Goal: Information Seeking & Learning: Learn about a topic

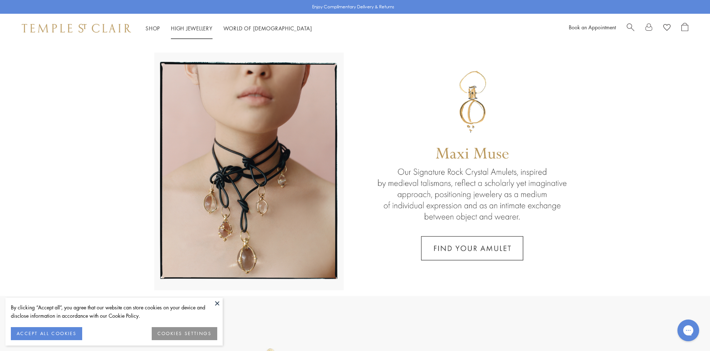
click at [204, 29] on link "High Jewellery High Jewellery" at bounding box center [192, 28] width 42 height 7
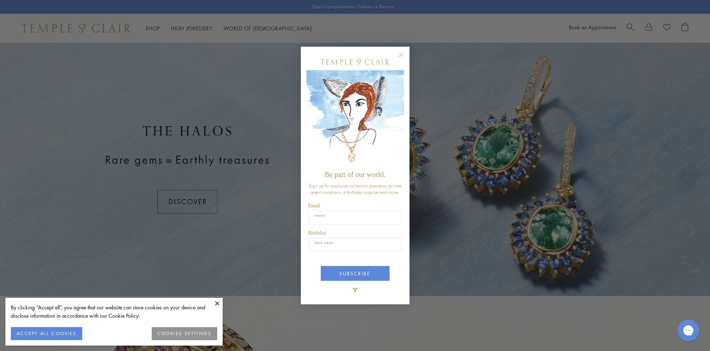
click at [402, 113] on img "POPUP Form" at bounding box center [355, 118] width 98 height 97
click at [401, 112] on img "POPUP Form" at bounding box center [355, 118] width 98 height 97
click at [427, 254] on div "Close dialog Be part of our world. Sign up for exclusive collection previews, p…" at bounding box center [355, 175] width 710 height 351
click at [402, 54] on circle "Close dialog" at bounding box center [400, 55] width 9 height 9
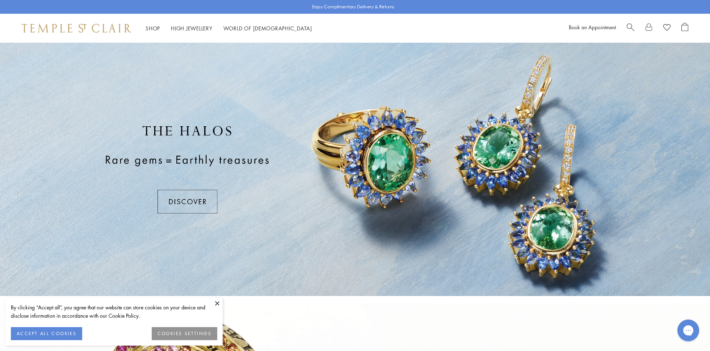
click at [218, 302] on button at bounding box center [217, 303] width 11 height 11
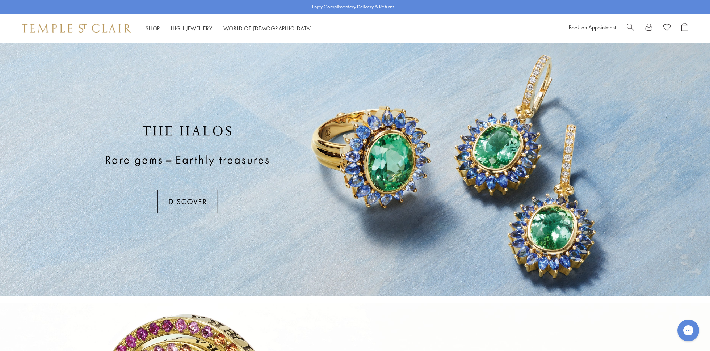
click at [338, 259] on div at bounding box center [355, 169] width 710 height 253
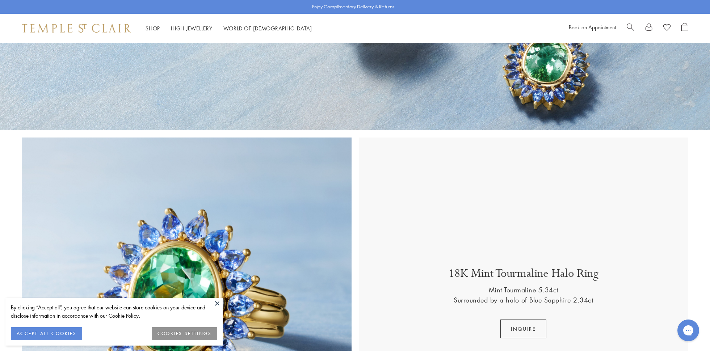
scroll to position [332, 0]
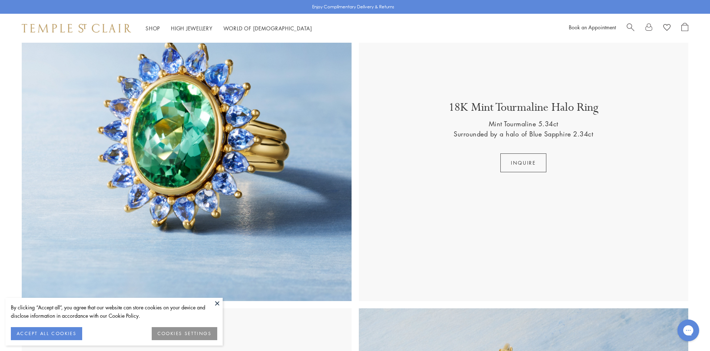
click at [216, 302] on button at bounding box center [217, 303] width 11 height 11
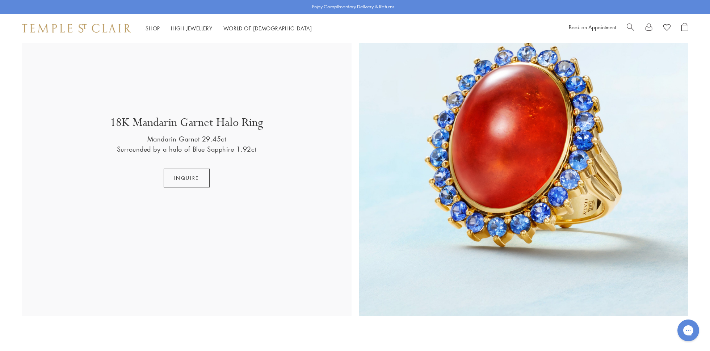
scroll to position [1492, 0]
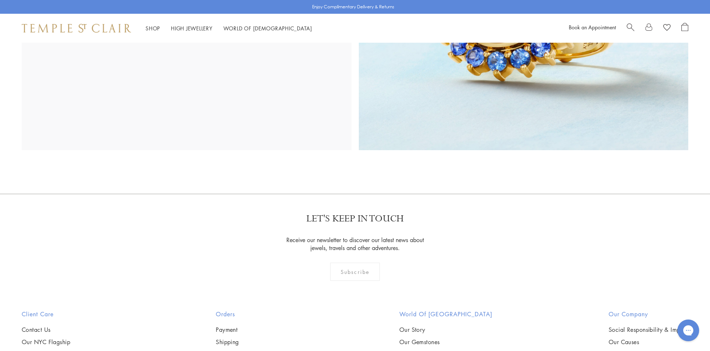
click at [369, 276] on div "Subscribe" at bounding box center [355, 272] width 50 height 18
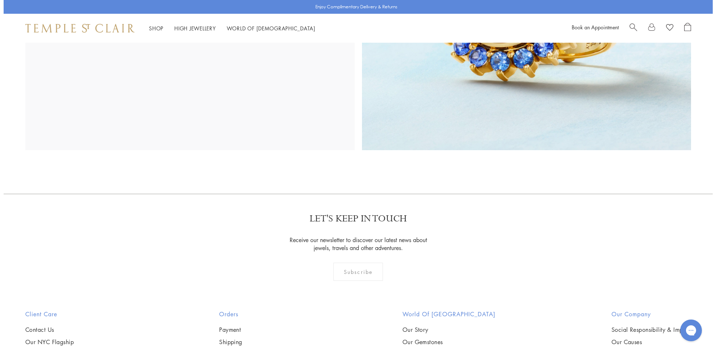
scroll to position [1503, 0]
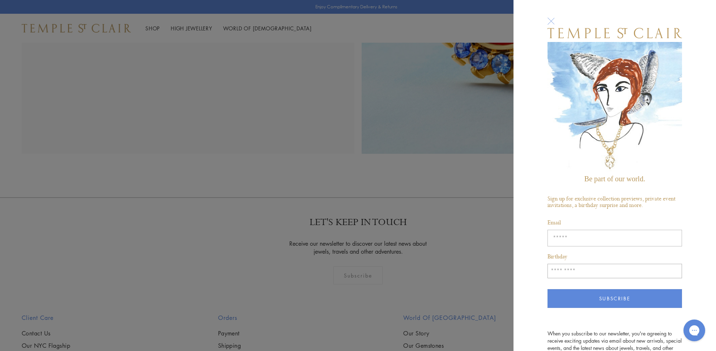
click at [552, 21] on div at bounding box center [551, 20] width 13 height 13
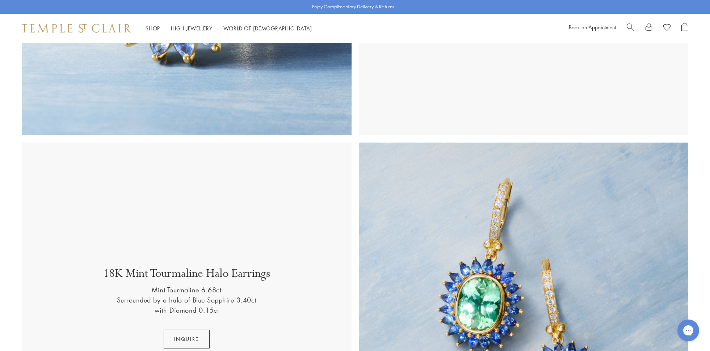
scroll to position [0, 0]
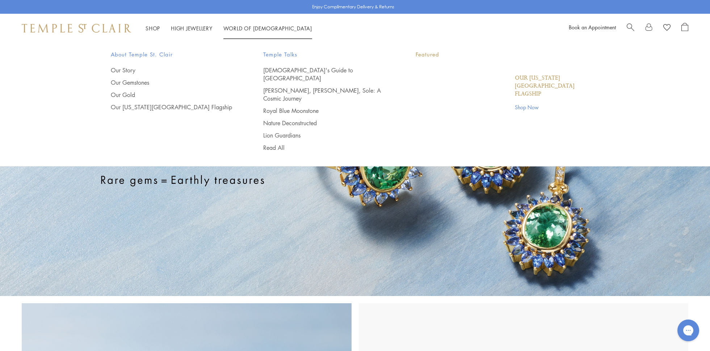
click at [265, 30] on link "World of [GEOGRAPHIC_DATA][DEMOGRAPHIC_DATA]" at bounding box center [267, 28] width 89 height 7
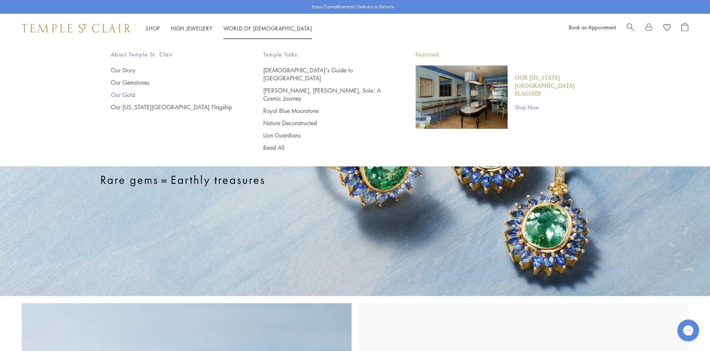
click at [128, 96] on link "Our Gold" at bounding box center [172, 95] width 123 height 8
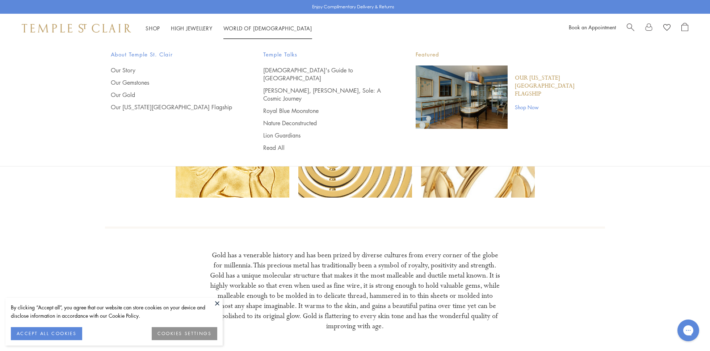
click at [228, 27] on link "World of Temple World of Temple" at bounding box center [267, 28] width 89 height 7
click at [130, 73] on link "Our Story" at bounding box center [172, 70] width 123 height 8
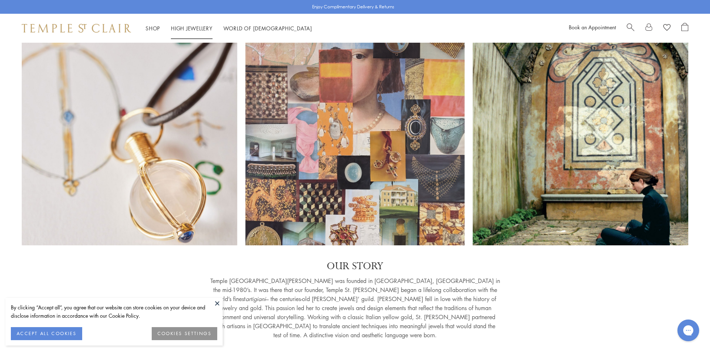
click at [179, 28] on link "High Jewellery High Jewellery" at bounding box center [192, 28] width 42 height 7
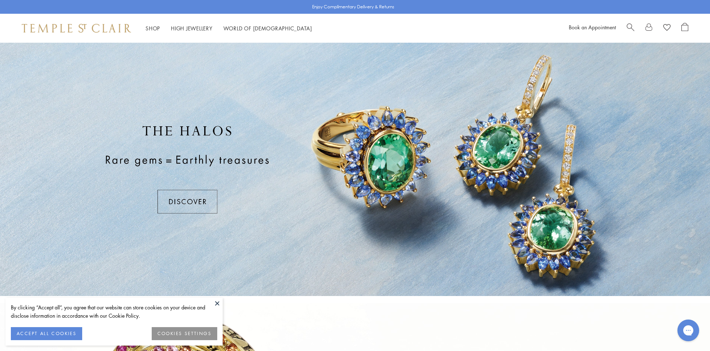
click at [187, 131] on div at bounding box center [355, 169] width 710 height 253
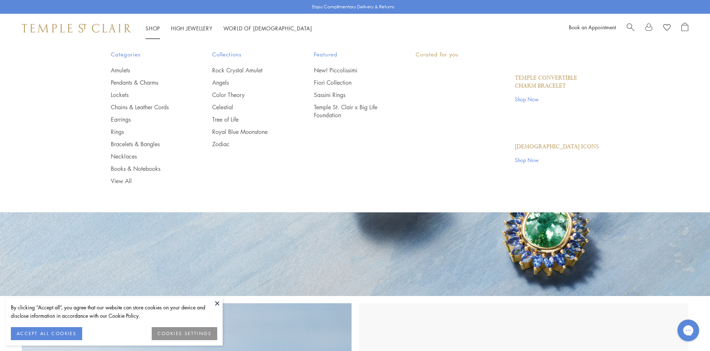
click at [154, 26] on link "Shop Shop" at bounding box center [152, 28] width 14 height 7
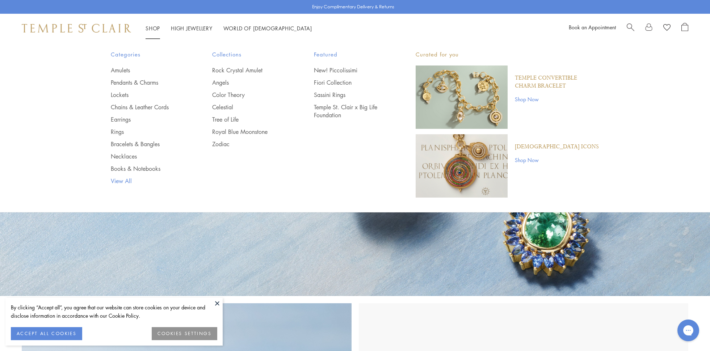
click at [120, 179] on link "View All" at bounding box center [147, 181] width 73 height 8
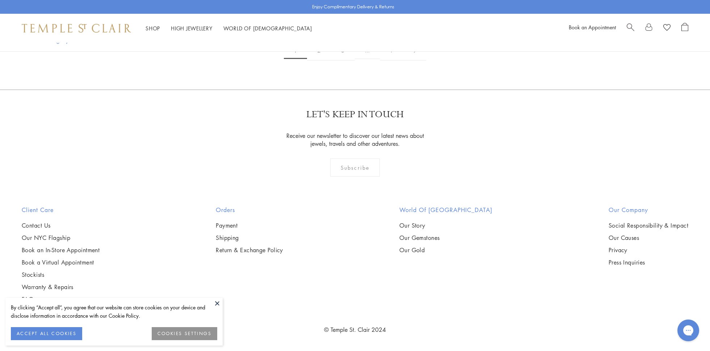
scroll to position [3648, 0]
click at [218, 305] on button at bounding box center [217, 303] width 11 height 11
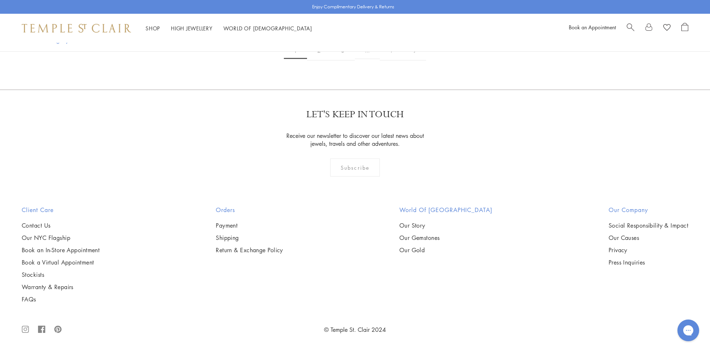
scroll to position [7282, 0]
click at [392, 60] on link "9" at bounding box center [392, 51] width 24 height 20
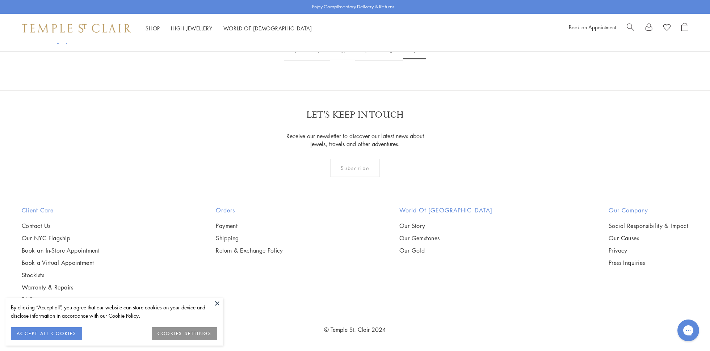
scroll to position [829, 0]
click at [391, 61] on link "8" at bounding box center [391, 51] width 24 height 20
click at [368, 61] on link "7" at bounding box center [368, 51] width 24 height 20
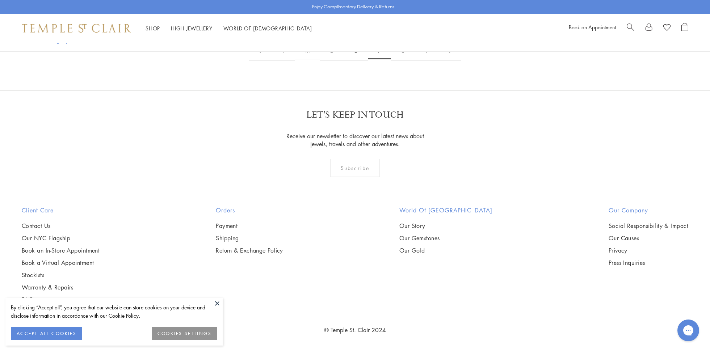
click at [361, 61] on link "6" at bounding box center [356, 51] width 24 height 20
click at [0, 0] on img at bounding box center [0, 0] width 0 height 0
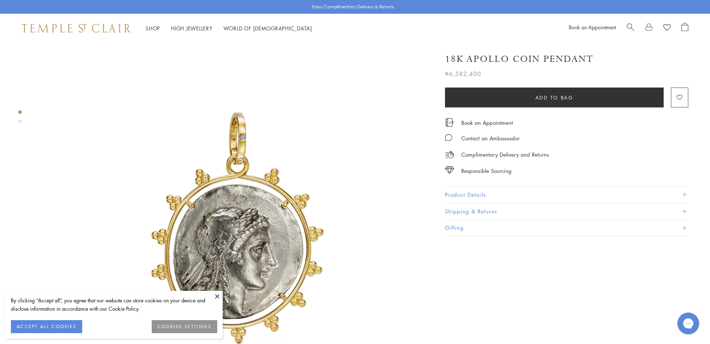
click at [491, 194] on button "Product Details" at bounding box center [566, 195] width 243 height 16
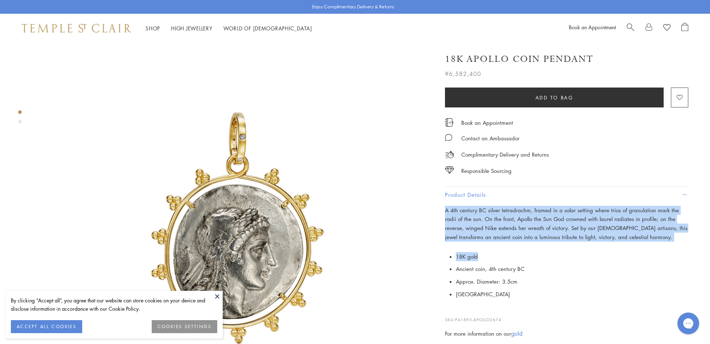
drag, startPoint x: 444, startPoint y: 207, endPoint x: 683, endPoint y: 246, distance: 242.4
drag, startPoint x: 683, startPoint y: 246, endPoint x: 614, endPoint y: 219, distance: 74.2
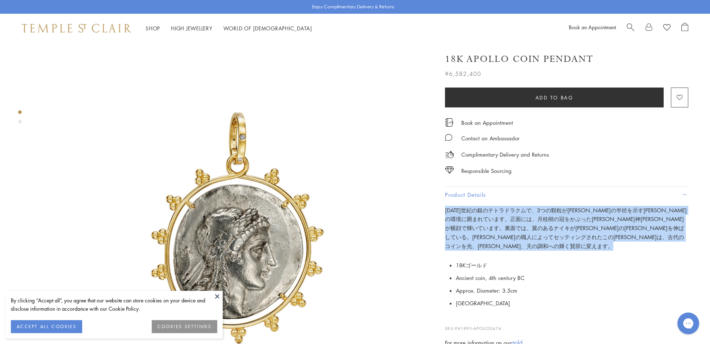
scroll to position [166, 0]
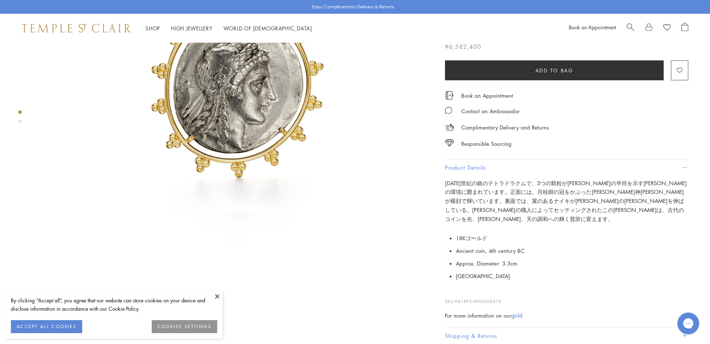
click at [20, 121] on div "Product gallery navigation" at bounding box center [20, 122] width 4 height 4
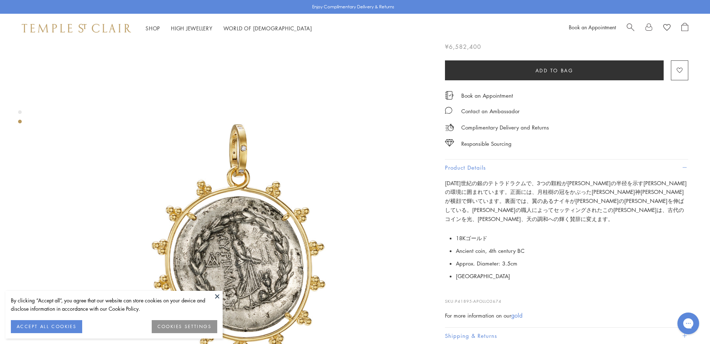
scroll to position [405, 0]
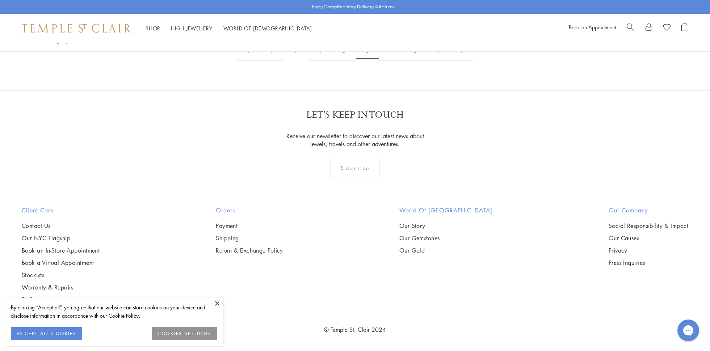
scroll to position [4477, 0]
click at [348, 61] on link "5" at bounding box center [344, 51] width 24 height 20
click at [332, 61] on link "4" at bounding box center [331, 51] width 24 height 20
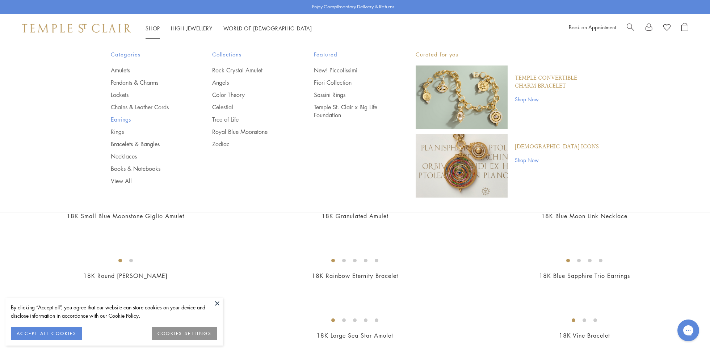
click at [139, 121] on link "Earrings" at bounding box center [147, 119] width 73 height 8
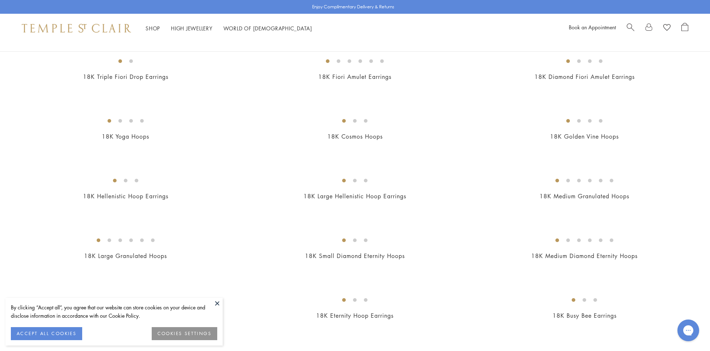
scroll to position [166, 0]
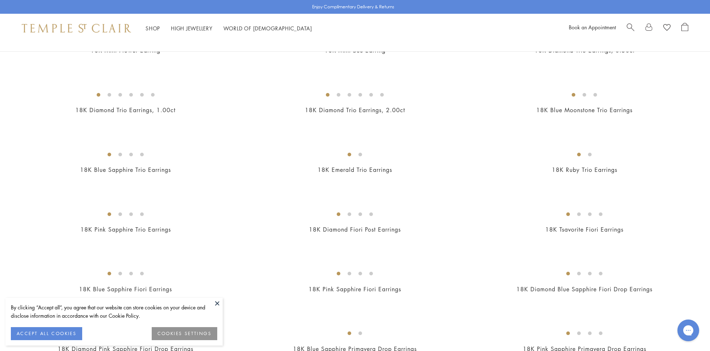
click at [0, 0] on img at bounding box center [0, 0] width 0 height 0
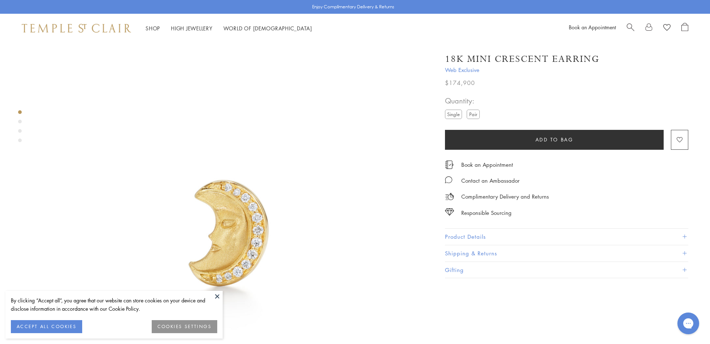
click at [21, 120] on div "Product gallery navigation" at bounding box center [20, 122] width 4 height 4
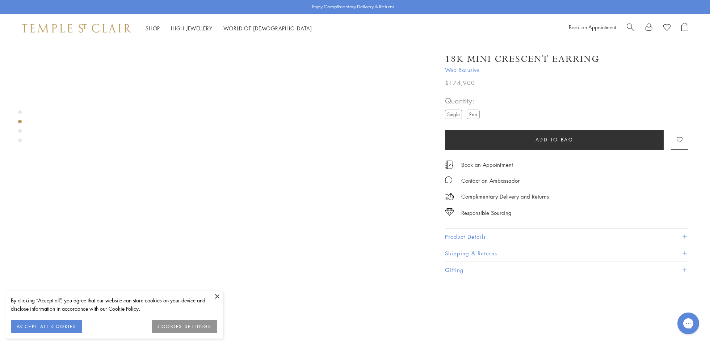
scroll to position [405, 0]
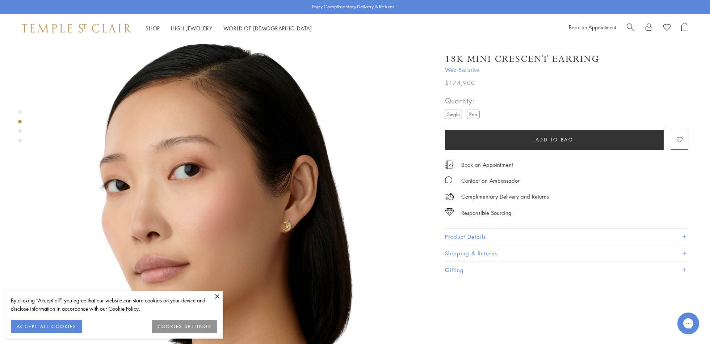
click at [21, 132] on div "Product gallery navigation" at bounding box center [20, 131] width 4 height 4
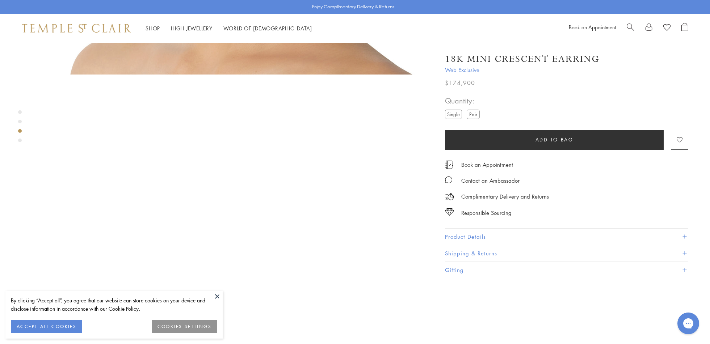
scroll to position [796, 0]
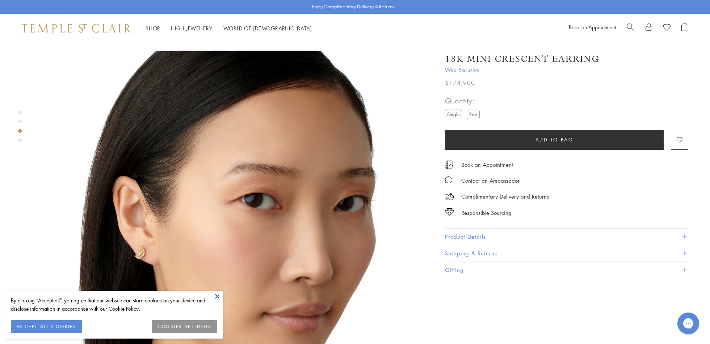
click at [20, 140] on div "Product gallery navigation" at bounding box center [20, 141] width 4 height 4
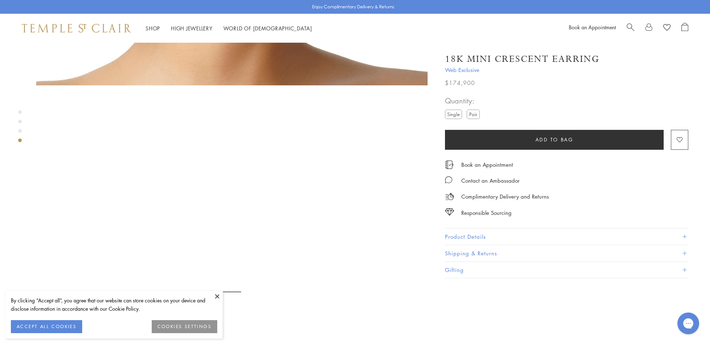
scroll to position [1187, 0]
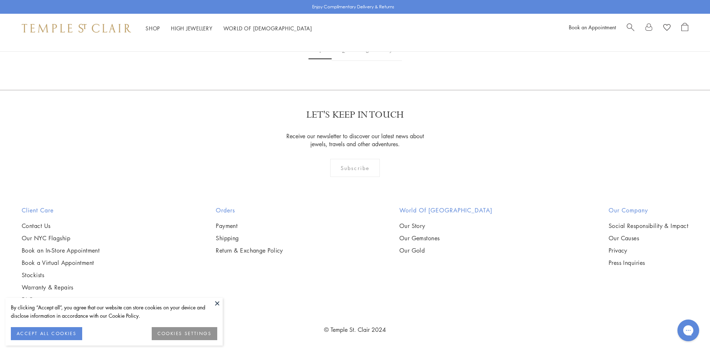
scroll to position [4477, 0]
